Goal: Task Accomplishment & Management: Manage account settings

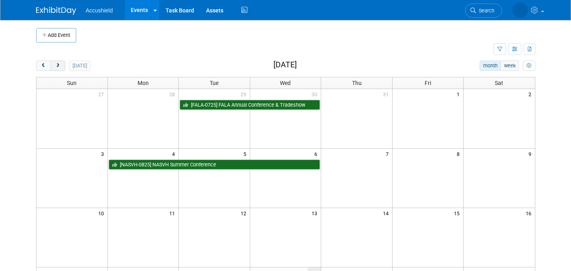
click at [59, 62] on button "next" at bounding box center [58, 66] width 15 height 10
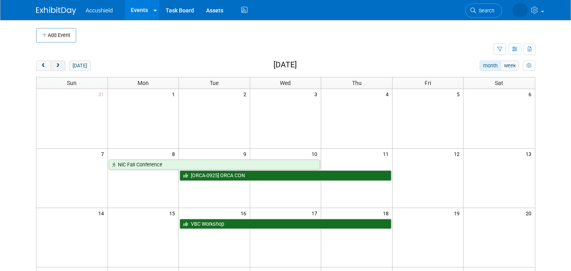
click at [59, 62] on button "next" at bounding box center [58, 66] width 15 height 10
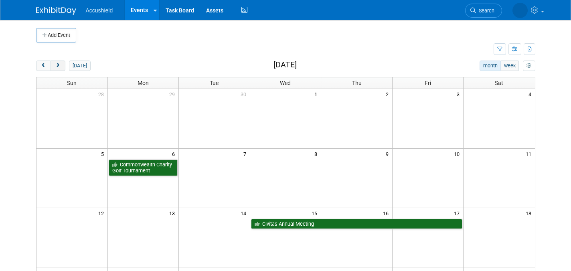
click at [59, 62] on button "next" at bounding box center [58, 66] width 15 height 10
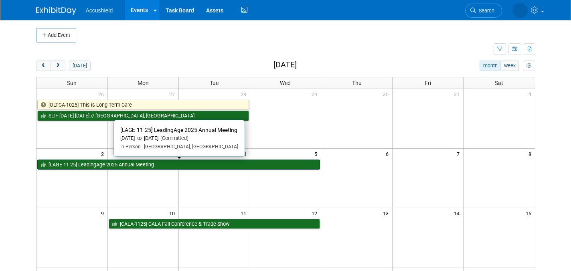
click at [186, 164] on link "[LAGE-11-25] LeadingAge 2025 Annual Meeting" at bounding box center [178, 165] width 283 height 10
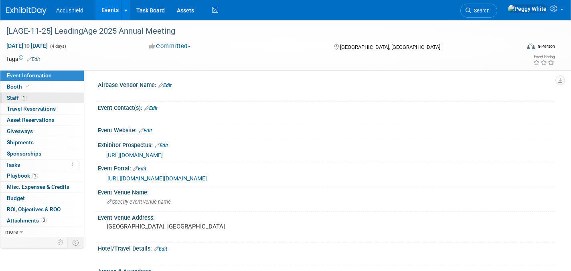
click at [49, 101] on link "1 Staff 1" at bounding box center [41, 98] width 83 height 11
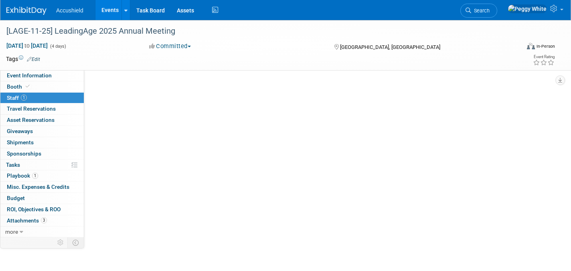
click at [49, 101] on link "1 Staff 1" at bounding box center [41, 98] width 83 height 11
click at [146, 87] on span "button" at bounding box center [145, 88] width 3 height 2
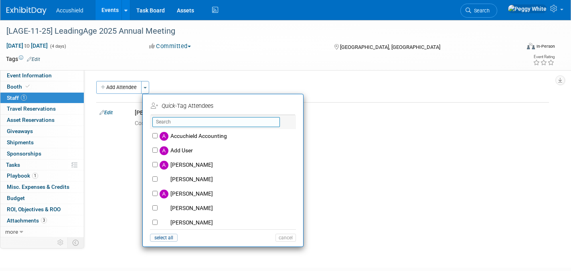
click at [168, 125] on input "text" at bounding box center [216, 122] width 128 height 10
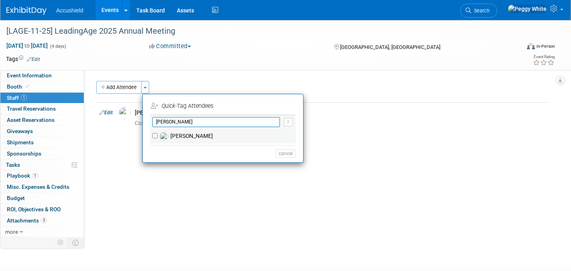
type input "chris"
click at [181, 133] on label "[PERSON_NAME]" at bounding box center [228, 136] width 141 height 14
click at [158, 133] on input "[PERSON_NAME]" at bounding box center [154, 135] width 5 height 5
checkbox input "true"
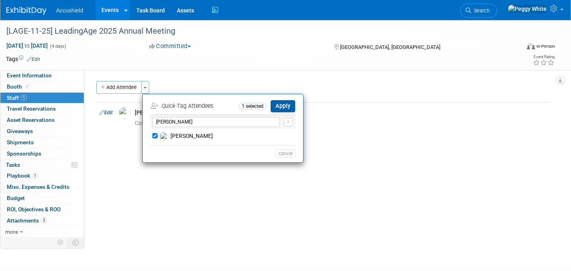
click at [284, 104] on button "Apply" at bounding box center [283, 106] width 24 height 12
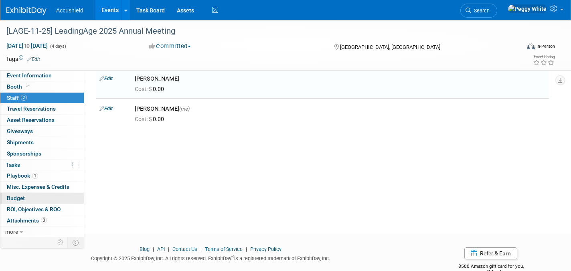
scroll to position [38, 0]
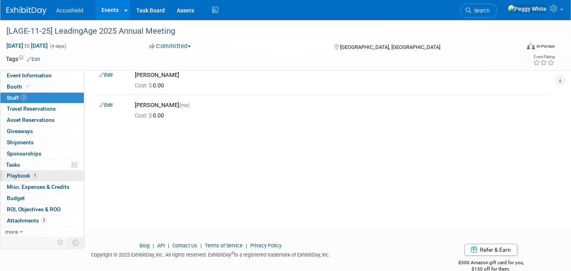
click at [24, 177] on span "Playbook 1" at bounding box center [22, 175] width 31 height 6
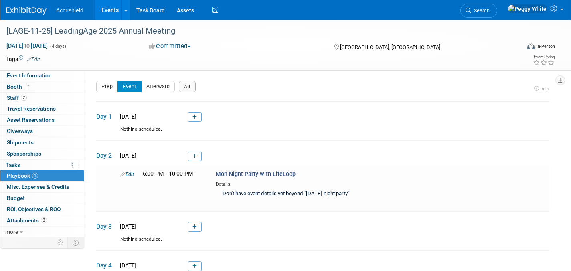
click at [28, 7] on img at bounding box center [26, 11] width 40 height 8
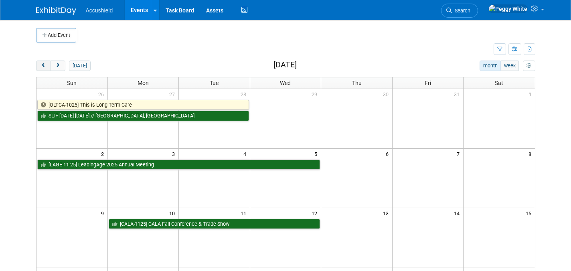
click at [44, 66] on span "prev" at bounding box center [44, 65] width 6 height 5
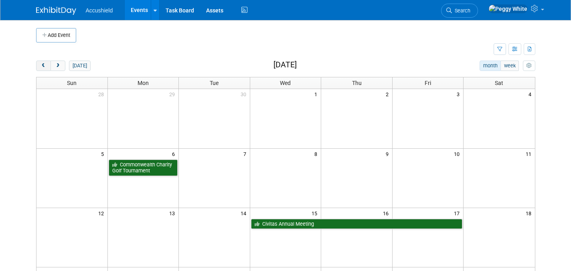
click at [44, 67] on span "prev" at bounding box center [44, 65] width 6 height 5
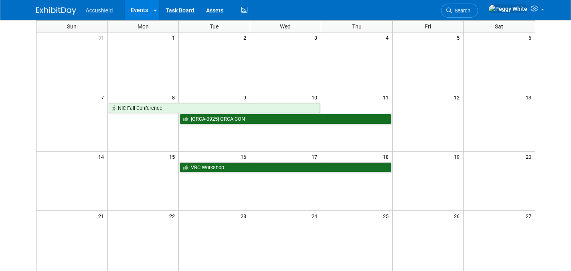
scroll to position [56, 0]
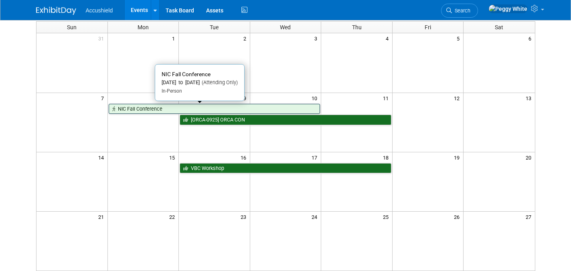
click at [183, 109] on link "NIC Fall Conference" at bounding box center [215, 109] width 212 height 10
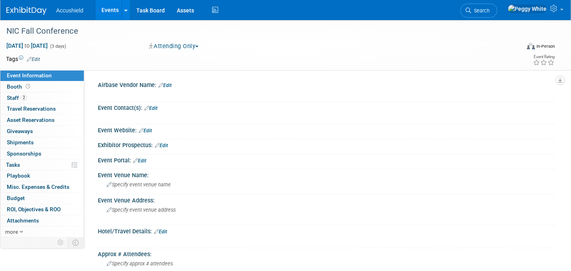
click at [34, 12] on img at bounding box center [26, 11] width 40 height 8
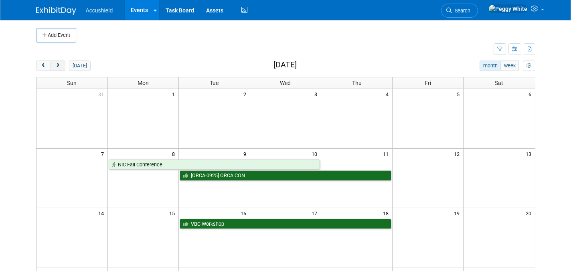
click at [57, 66] on span "next" at bounding box center [58, 65] width 6 height 5
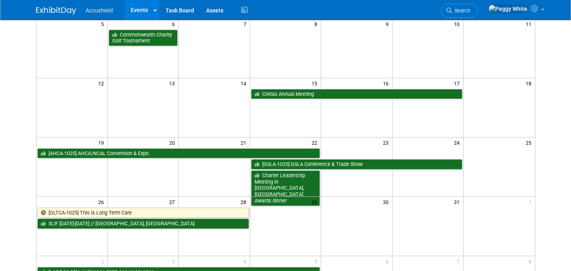
scroll to position [122, 0]
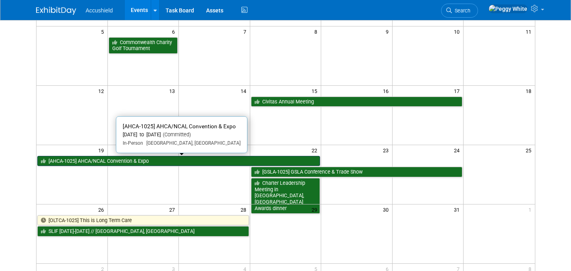
click at [144, 163] on link "[AHCA-1025] AHCA/NCAL Convention & Expo" at bounding box center [178, 161] width 283 height 10
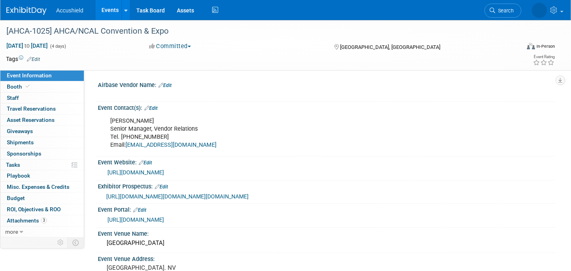
select select "Yes"
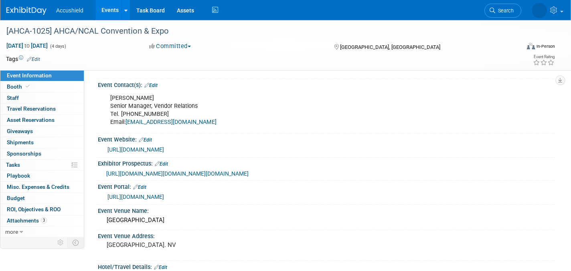
scroll to position [23, 0]
click at [211, 176] on span "https://urlisolation.com/browser?clickId=39F7C6BE-6EE2-4A81-A3C2-EE38883A921F&t…" at bounding box center [177, 173] width 142 height 6
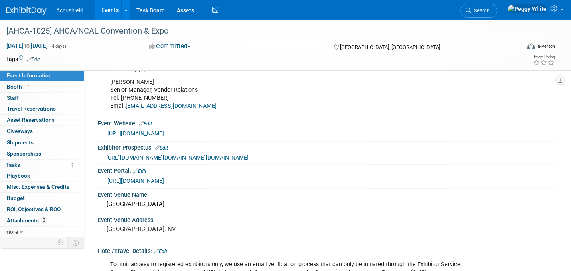
scroll to position [38, 0]
click at [164, 131] on link "https://www.ahcancal.org/Education-Events/Pages/convention.aspx" at bounding box center [135, 134] width 57 height 6
click at [33, 11] on img at bounding box center [26, 11] width 40 height 8
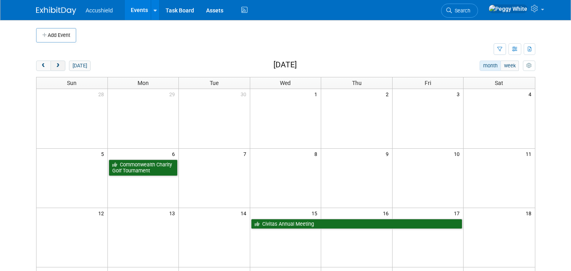
click at [59, 63] on span "next" at bounding box center [58, 65] width 6 height 5
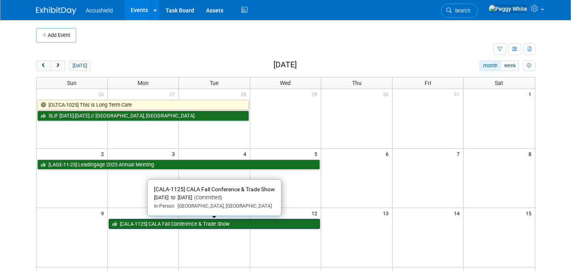
click at [165, 224] on link "[CALA-1125] CALA Fall Conference & Trade Show" at bounding box center [215, 224] width 212 height 10
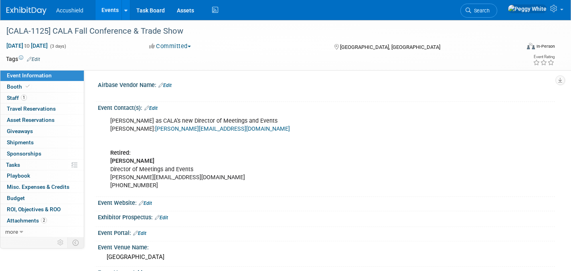
select select "Yes"
click at [14, 97] on span "Staff 1" at bounding box center [17, 98] width 20 height 6
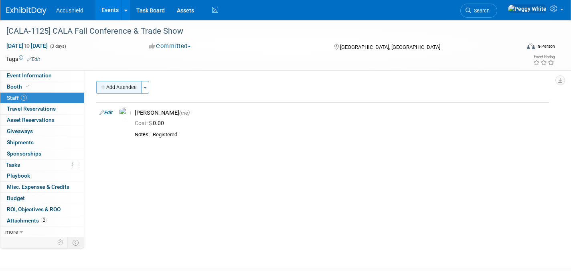
click at [118, 86] on button "Add Attendee" at bounding box center [118, 87] width 45 height 13
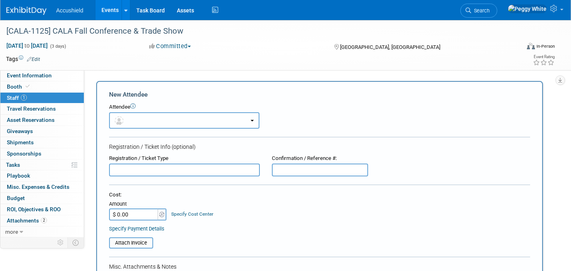
click at [140, 120] on button "button" at bounding box center [184, 120] width 150 height 16
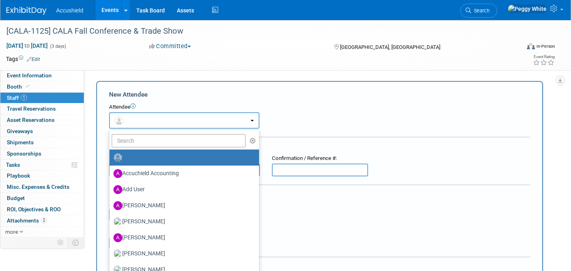
click at [133, 122] on button "button" at bounding box center [184, 120] width 150 height 16
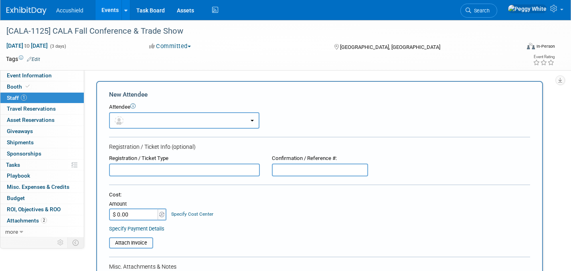
click at [131, 115] on button "button" at bounding box center [184, 120] width 150 height 16
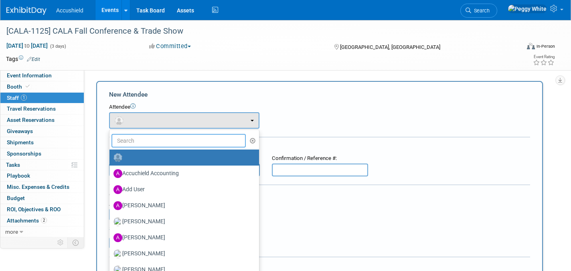
click at [136, 142] on input "text" at bounding box center [178, 141] width 134 height 14
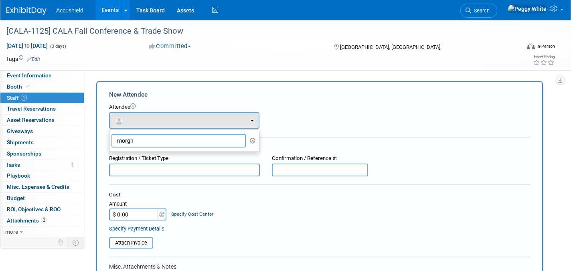
type input "morgn"
